Goal: Task Accomplishment & Management: Complete application form

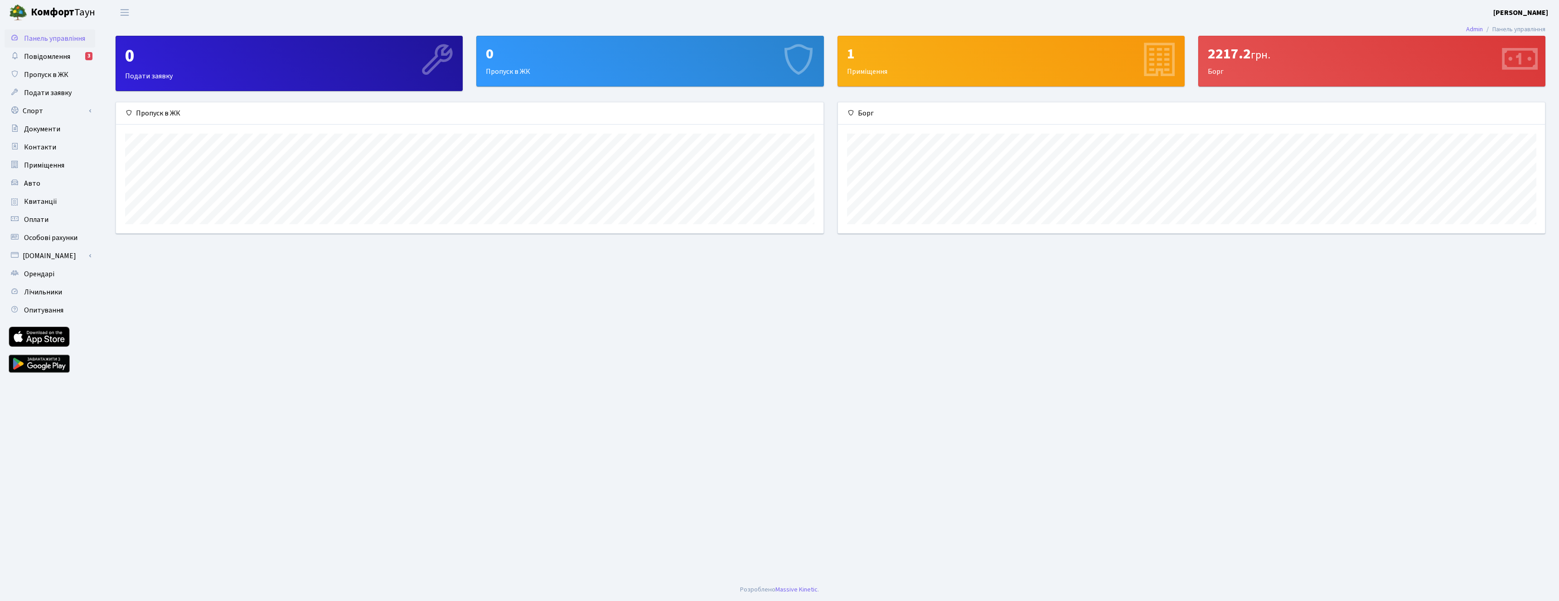
scroll to position [131, 707]
click at [60, 93] on span "Подати заявку" at bounding box center [48, 93] width 48 height 10
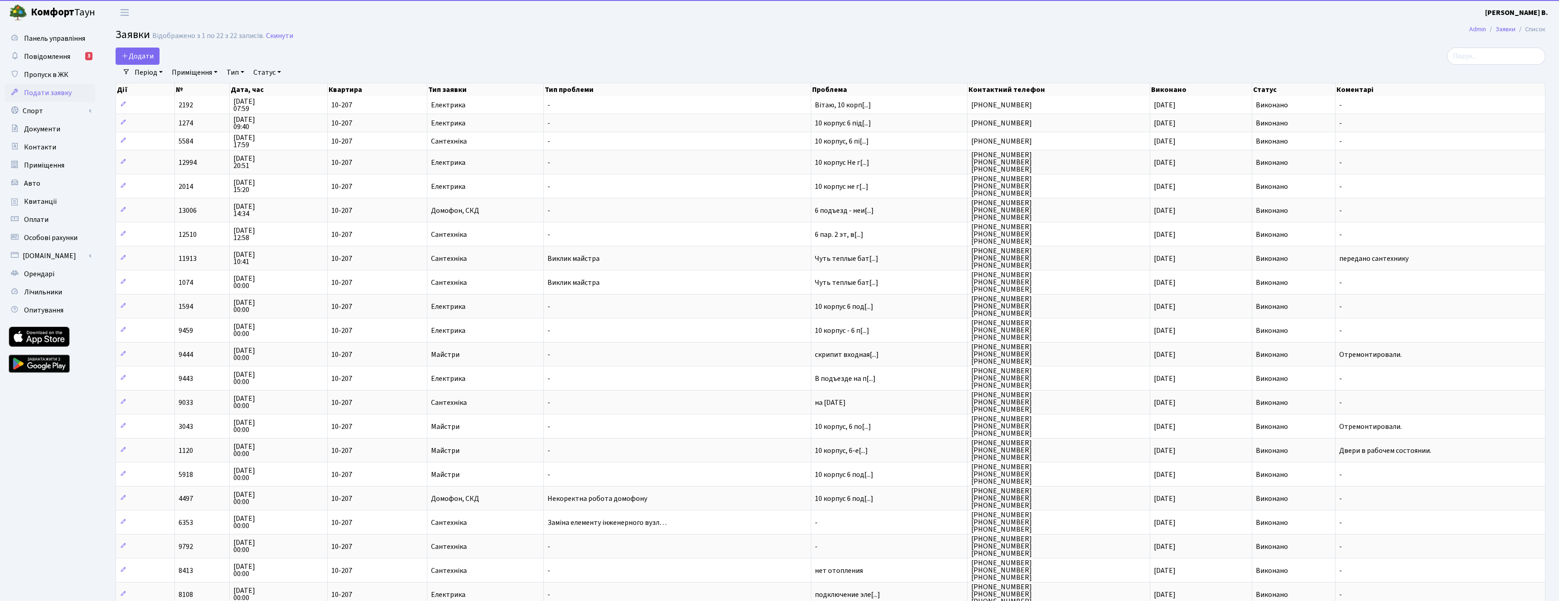
select select "25"
click at [131, 53] on span "Додати" at bounding box center [137, 56] width 32 height 10
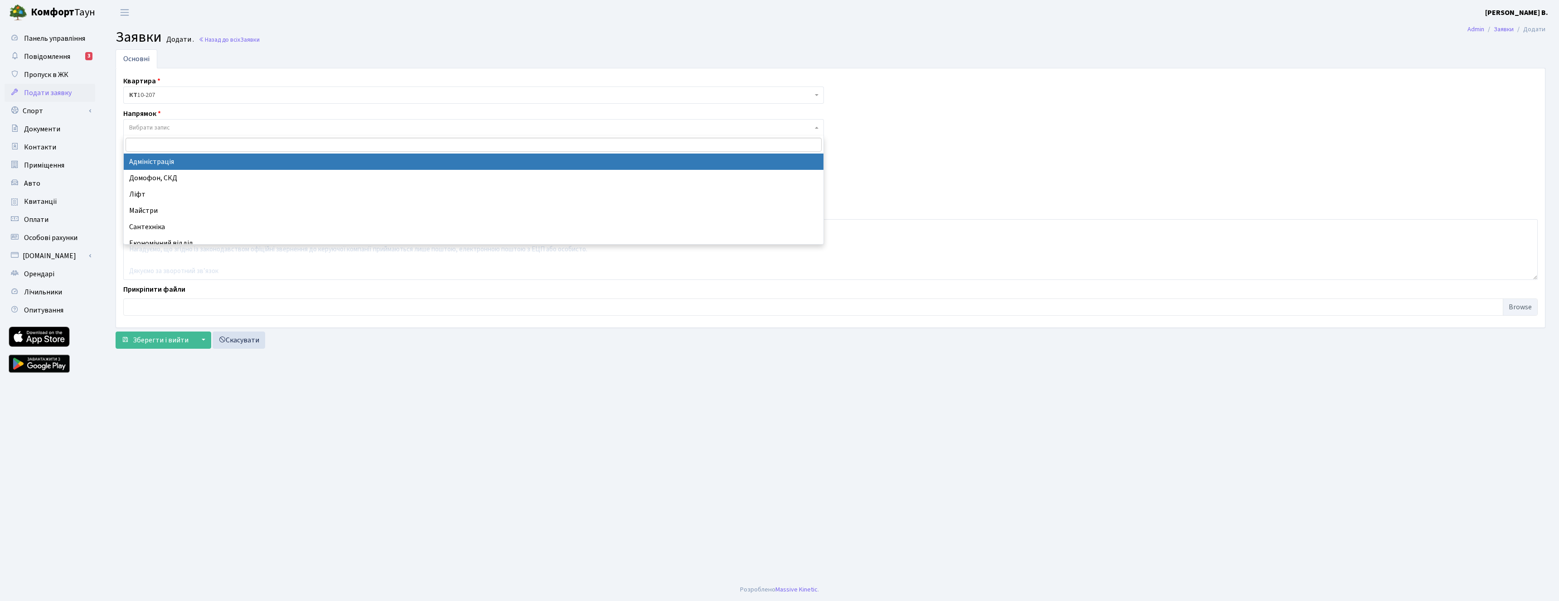
click at [167, 129] on span "Вибрати запис" at bounding box center [149, 127] width 41 height 9
click at [56, 76] on span "Пропуск в ЖК" at bounding box center [46, 75] width 44 height 10
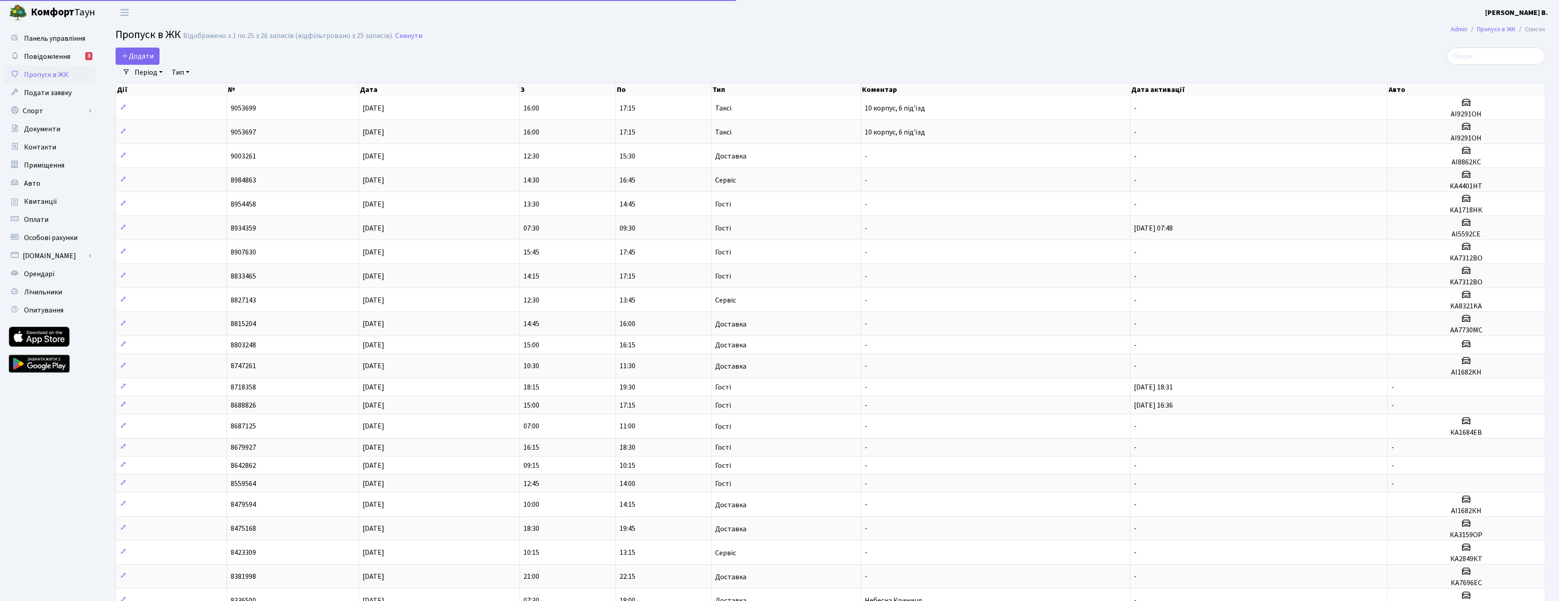
select select "25"
drag, startPoint x: 137, startPoint y: 53, endPoint x: 143, endPoint y: 53, distance: 5.9
click at [139, 53] on span "Додати" at bounding box center [137, 56] width 32 height 10
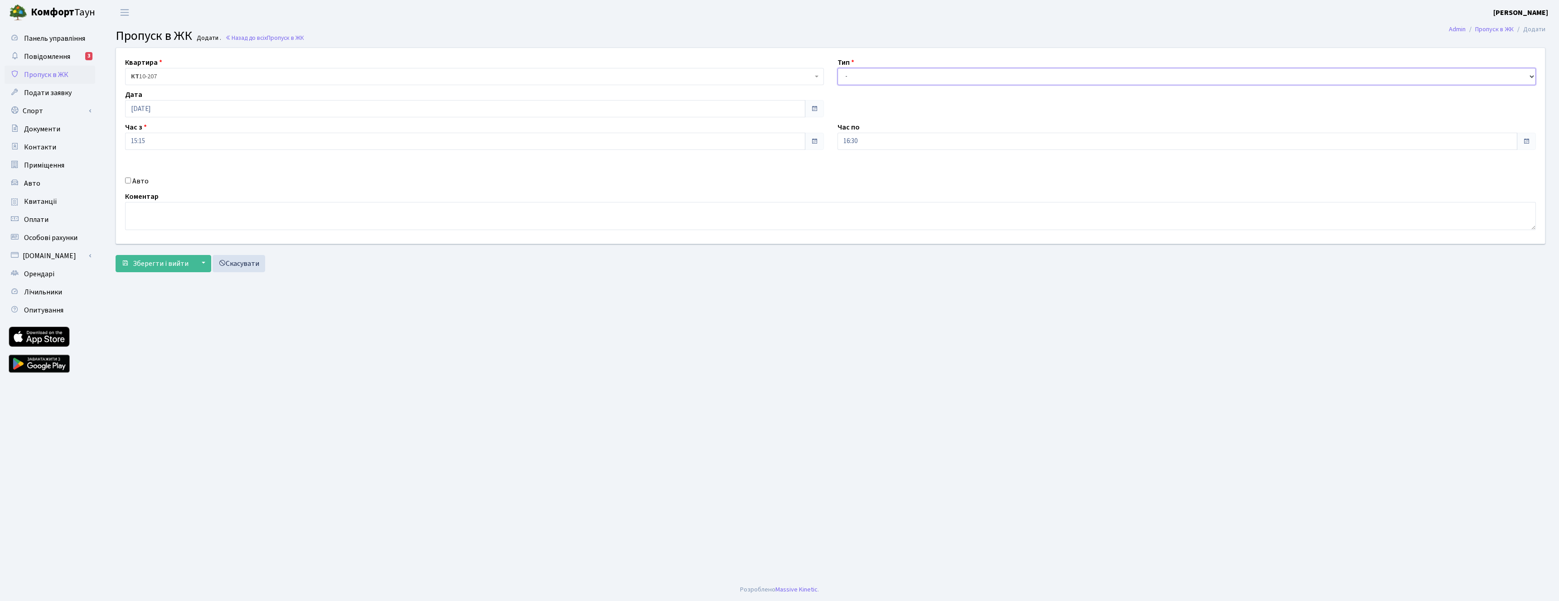
select select "1"
click at [845, 140] on input "16:30" at bounding box center [1177, 141] width 680 height 17
click at [862, 173] on icon at bounding box center [862, 172] width 24 height 24
type input "18:30"
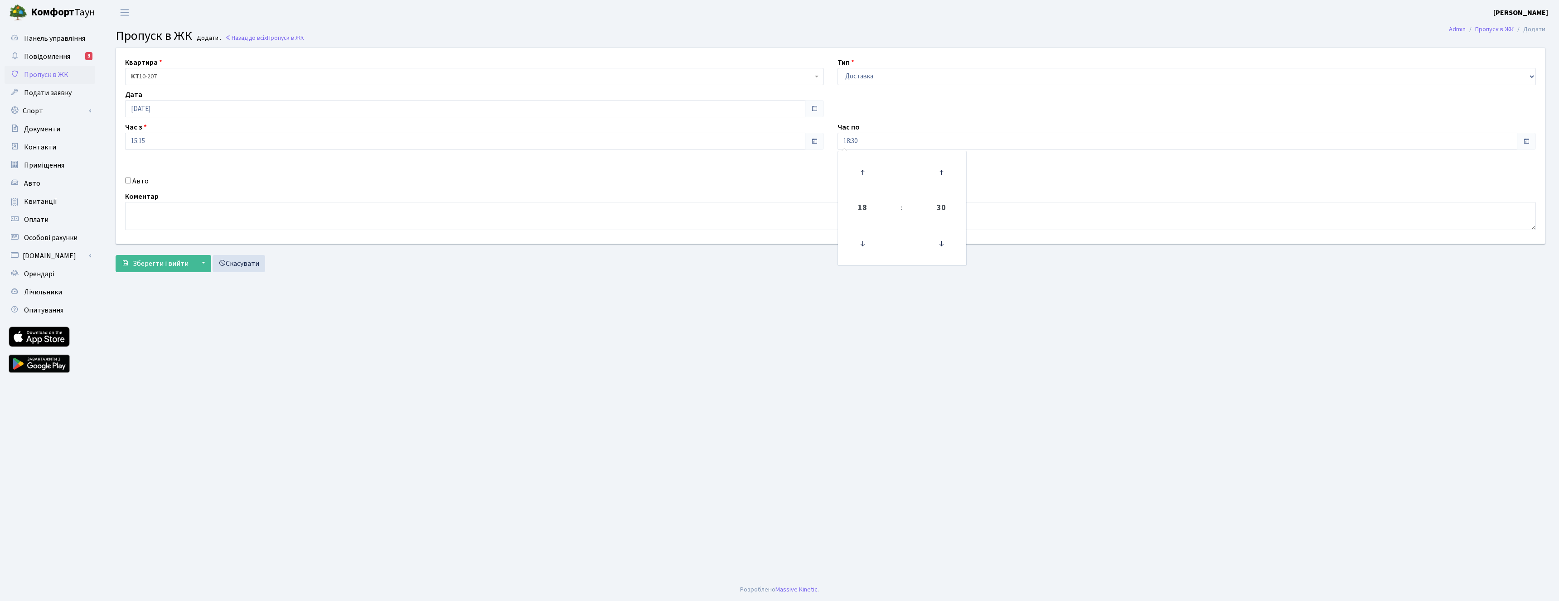
click at [1126, 289] on main "Admin Пропуск в ЖК Додати Пропуск в ЖК Додати . Назад до всіх Пропуск в ЖК Квар…" at bounding box center [830, 302] width 1457 height 554
click at [129, 180] on input "Авто" at bounding box center [128, 181] width 6 height 6
checkbox input "true"
click at [174, 211] on textarea at bounding box center [830, 216] width 1411 height 28
click at [164, 260] on span "Зберегти і вийти" at bounding box center [161, 264] width 56 height 10
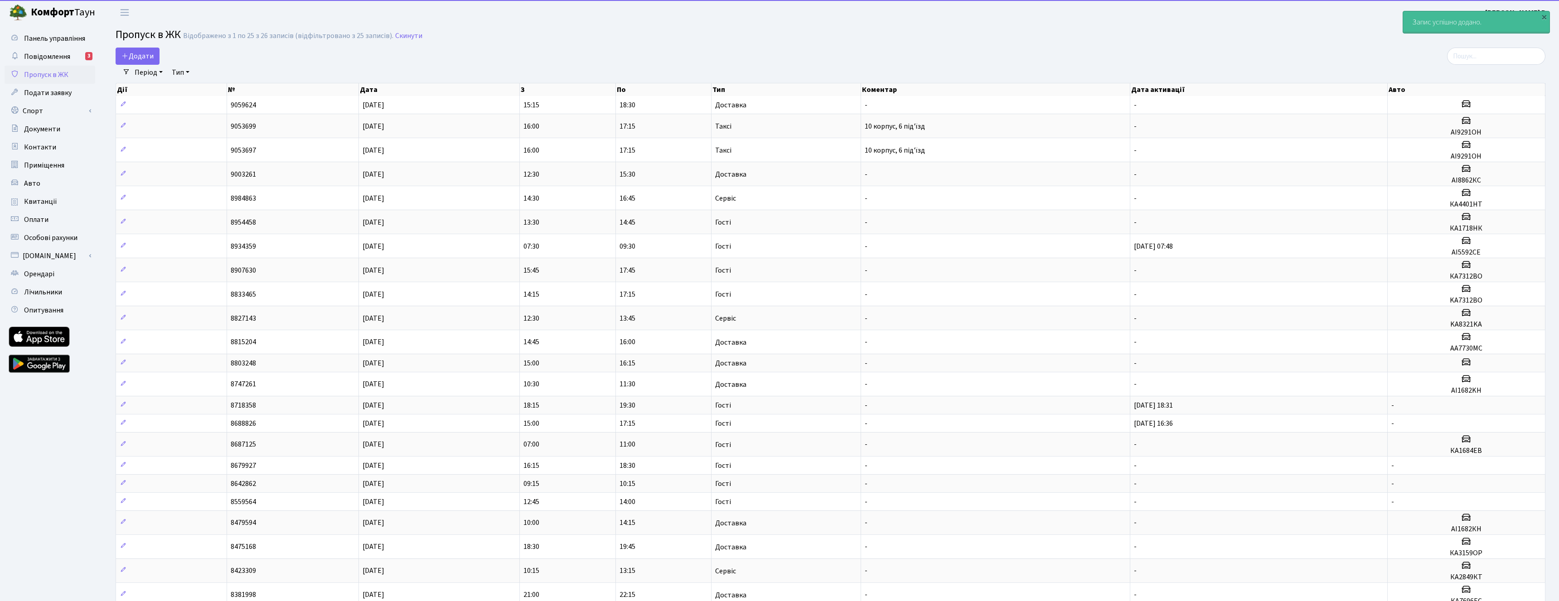
select select "25"
click at [52, 57] on span "Повідомлення" at bounding box center [47, 57] width 46 height 10
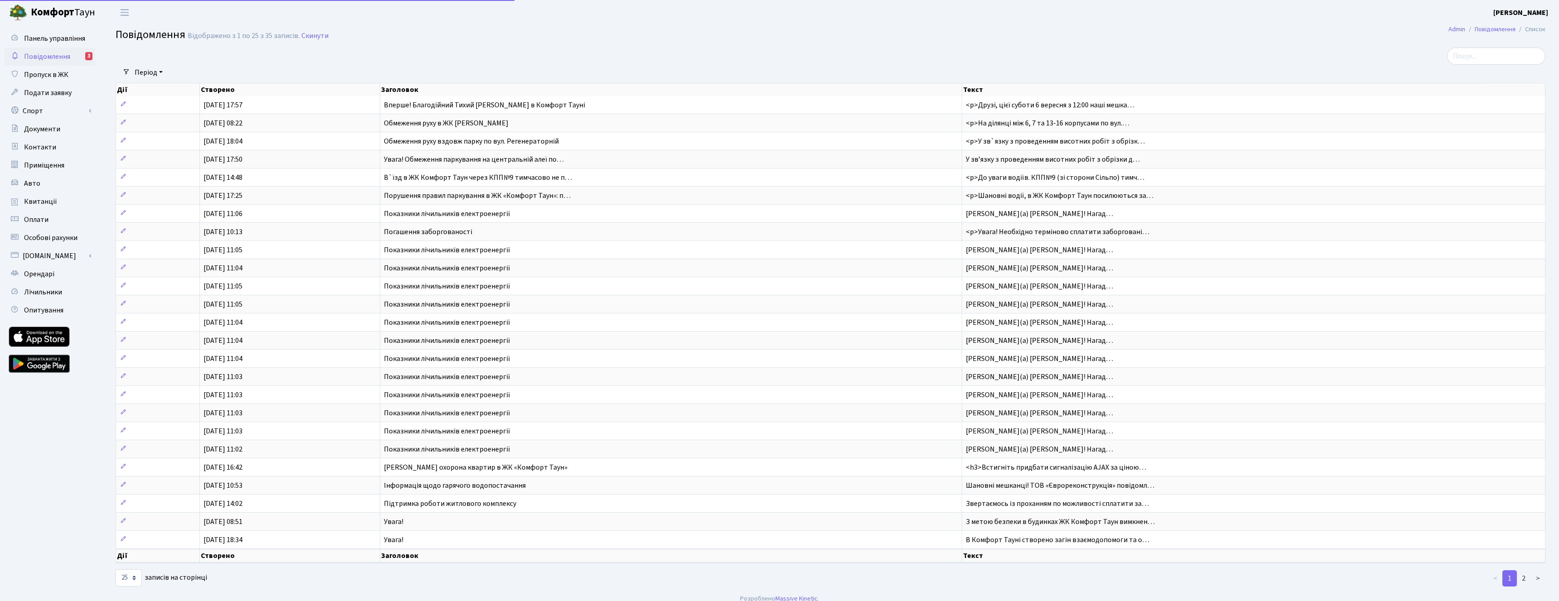
select select "25"
click at [57, 55] on span "Повідомлення" at bounding box center [47, 57] width 46 height 10
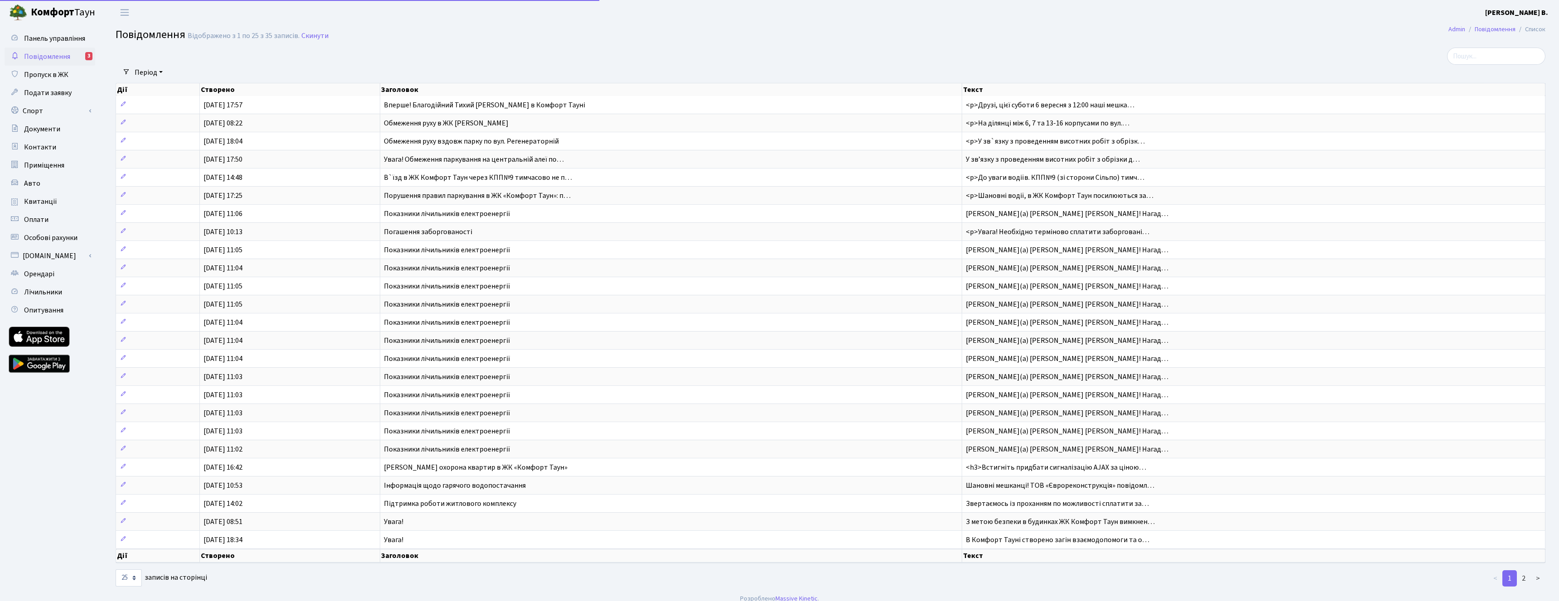
select select "25"
click at [50, 94] on span "Подати заявку" at bounding box center [48, 93] width 48 height 10
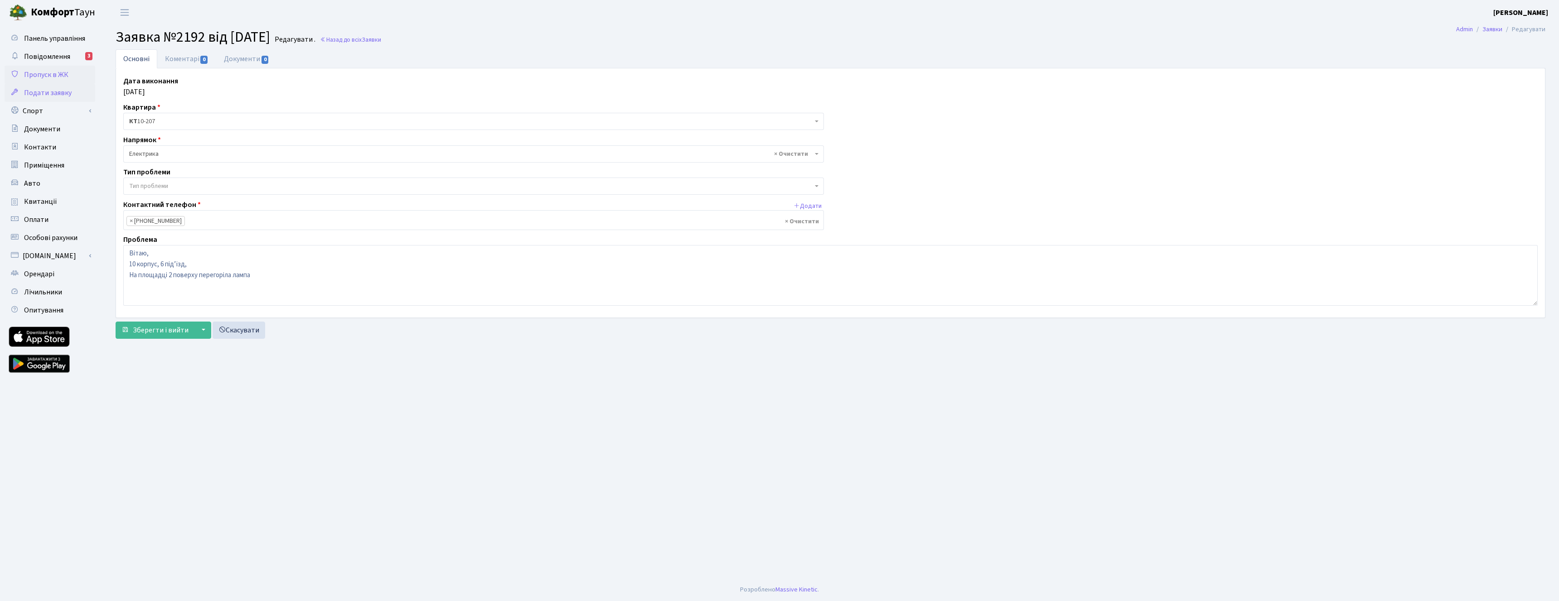
click at [47, 76] on span "Пропуск в ЖК" at bounding box center [46, 75] width 44 height 10
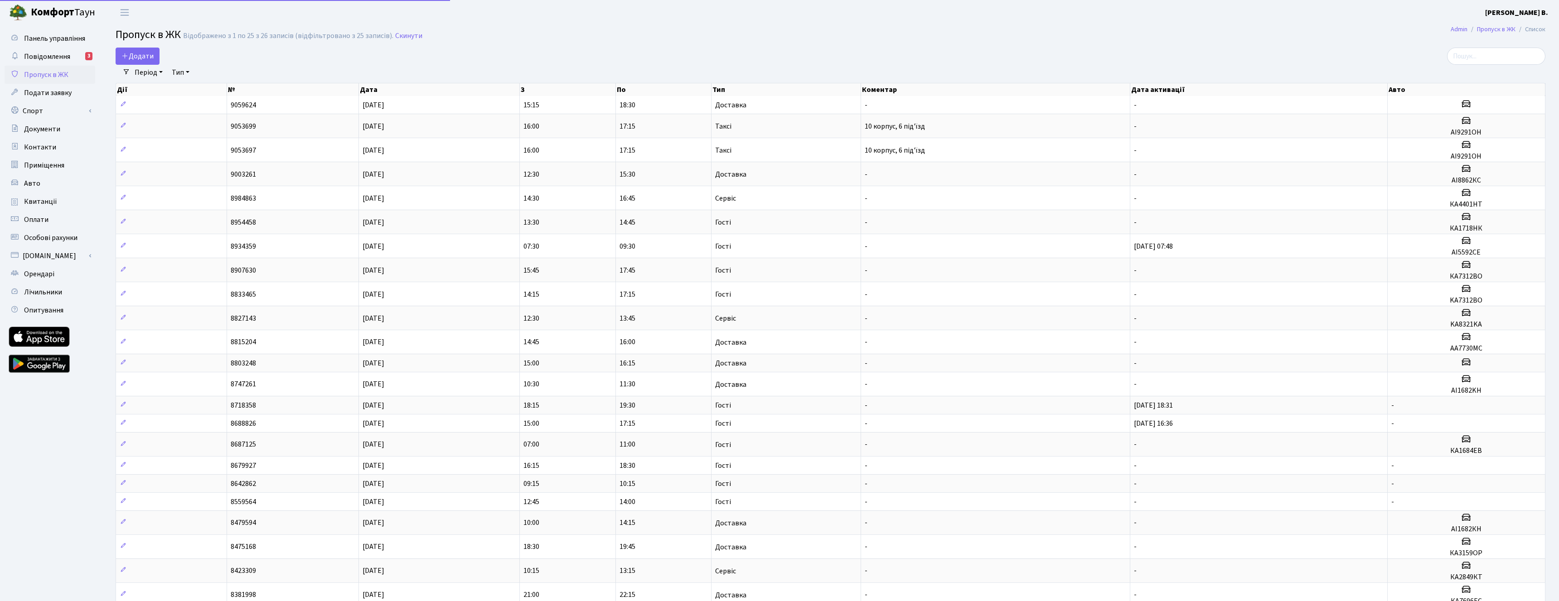
select select "25"
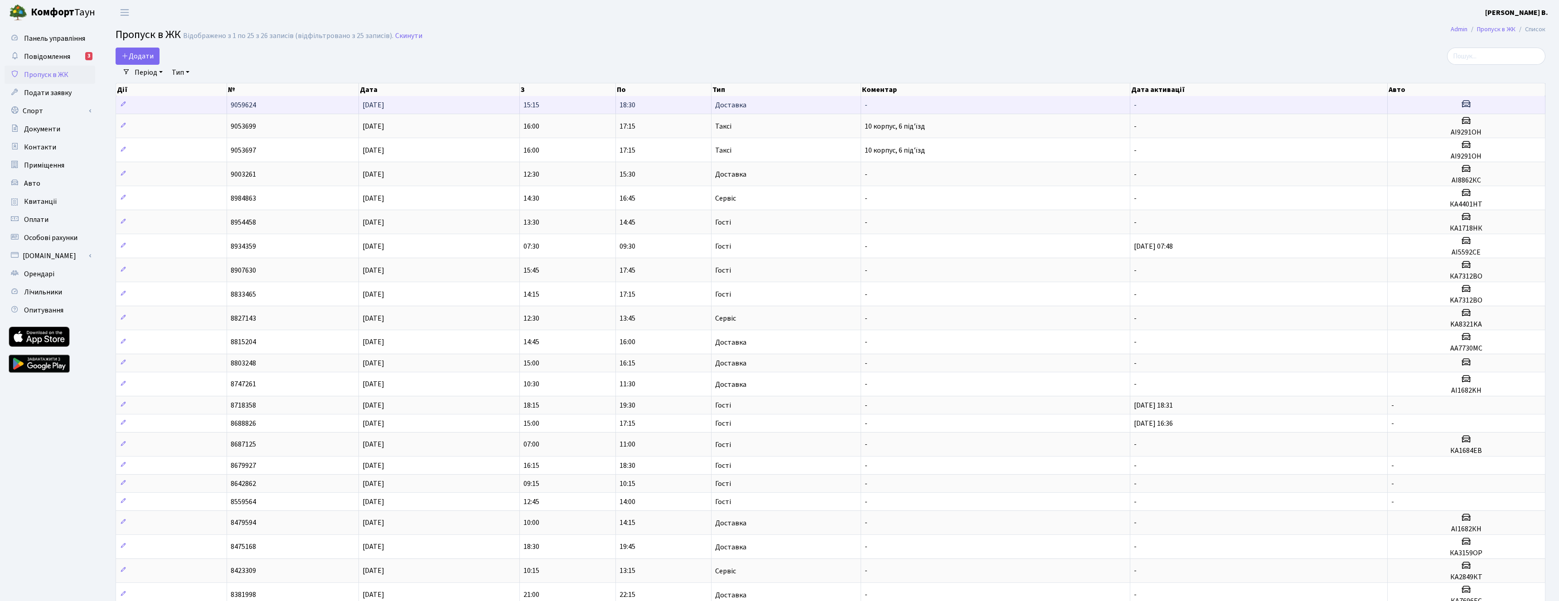
click at [1471, 109] on icon at bounding box center [1466, 103] width 11 height 11
click at [514, 108] on td "[DATE]" at bounding box center [439, 105] width 161 height 18
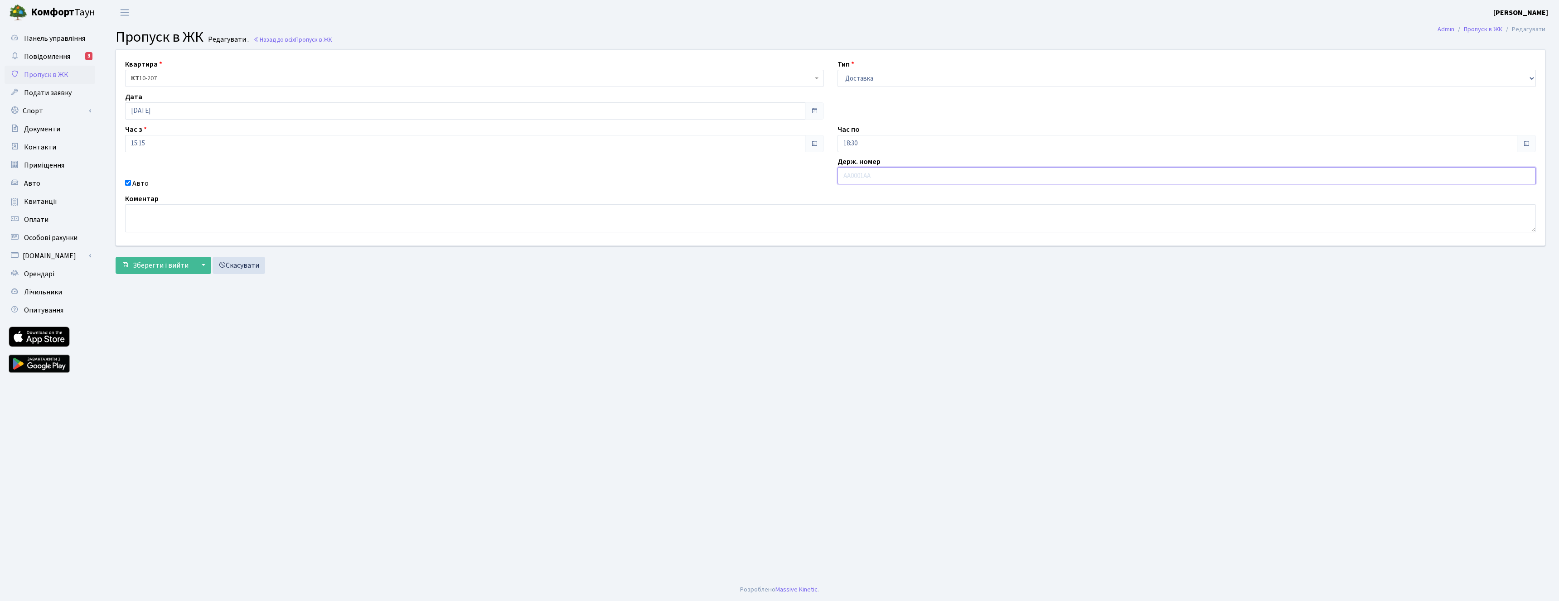
click at [880, 175] on input "text" at bounding box center [1186, 175] width 699 height 17
type input "c"
type input "сєня"
click at [933, 296] on main "Admin Пропуск в ЖК Редагувати Пропуск в ЖК Редагувати . Назад до всіх Пропуск в…" at bounding box center [830, 302] width 1457 height 554
click at [156, 267] on span "Зберегти і вийти" at bounding box center [161, 266] width 56 height 10
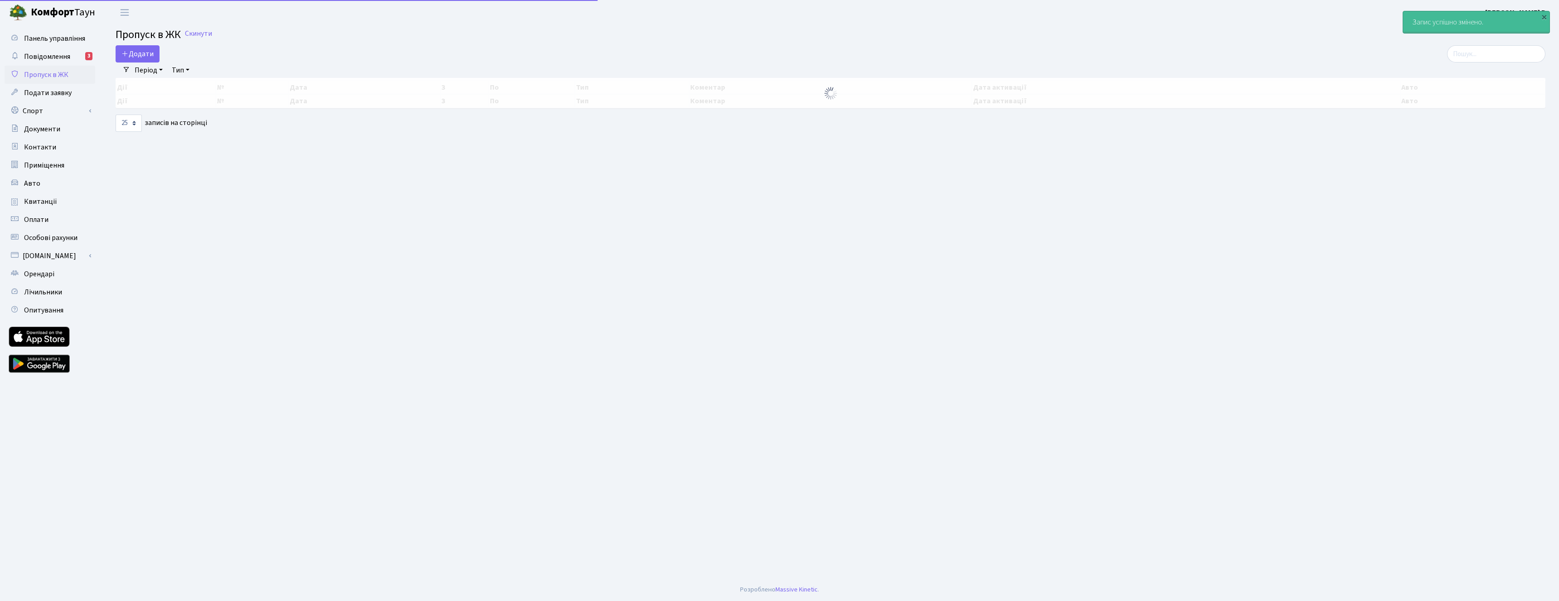
select select "25"
